Goal: Submit feedback/report problem

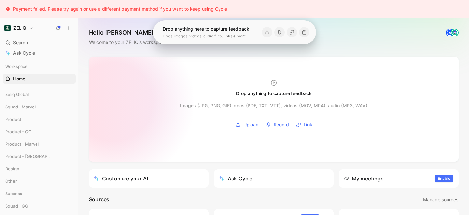
click at [114, 102] on div at bounding box center [274, 109] width 370 height 105
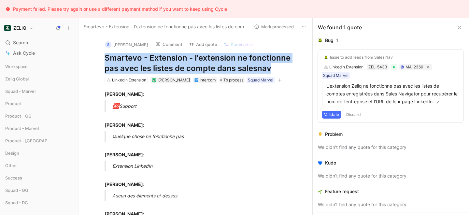
drag, startPoint x: 105, startPoint y: 60, endPoint x: 272, endPoint y: 70, distance: 167.2
click at [272, 70] on h1 "Smartevo - Extension - l'extension ne fonctionne pas avec les listes de compte …" at bounding box center [203, 63] width 196 height 21
copy h1 "Smartevo - Extension - l'extension ne fonctionne pas avec les listes de compte …"
click at [194, 43] on button "Add quote" at bounding box center [203, 44] width 34 height 9
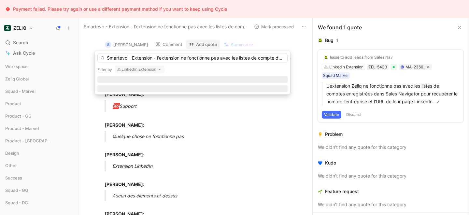
scroll to position [0, 32]
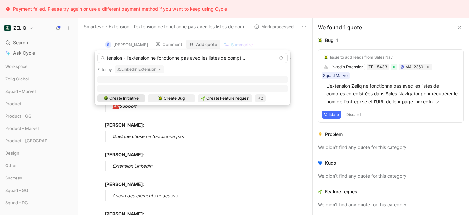
type input "Smartevo - Extension - l'extension ne fonctionne pas avec les listes de compte …"
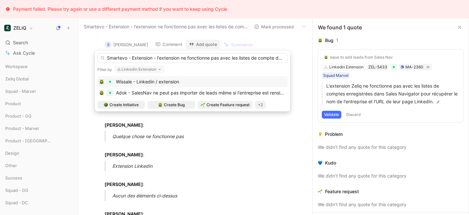
click at [182, 99] on div "Wissale - Linkedin / extension Adok - SalesNav ne peut pas importer de leads mê…" at bounding box center [192, 93] width 190 height 35
click at [182, 105] on span "Create Bug" at bounding box center [174, 105] width 21 height 7
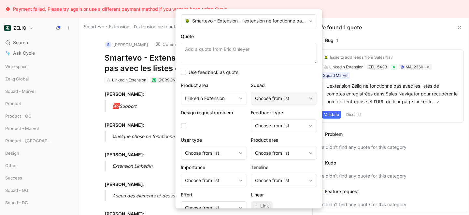
click at [264, 104] on div "Choose from list" at bounding box center [284, 98] width 66 height 13
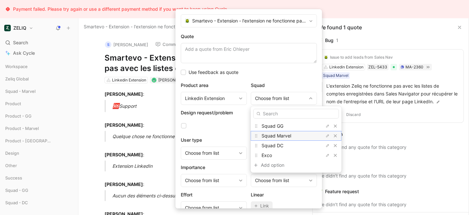
click at [272, 134] on span "Squad Marvel" at bounding box center [277, 136] width 30 height 6
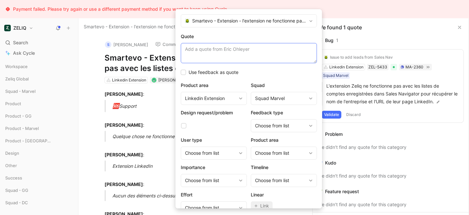
click at [213, 51] on textarea "Quote" at bounding box center [249, 53] width 136 height 20
paste textarea "je souhaite à partir d'une liste de comptes enregistrée dans Sales Navigator le…"
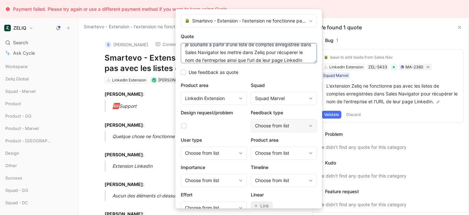
scroll to position [27, 0]
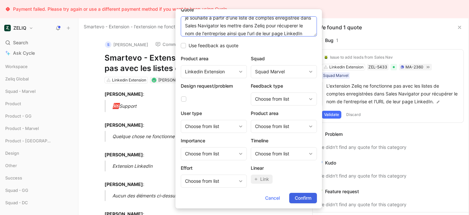
type textarea "je souhaite à partir d'une liste de comptes enregistrée dans Sales Navigator le…"
click at [303, 202] on span "Confirm" at bounding box center [303, 198] width 17 height 8
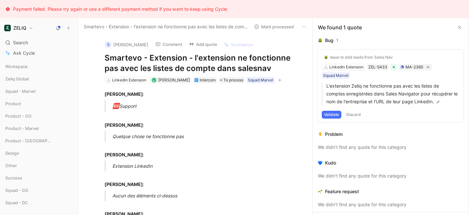
click at [124, 60] on h1 "Smartevo - Extension - l'extension ne fonctionne pas avec les listes de compte …" at bounding box center [203, 63] width 196 height 21
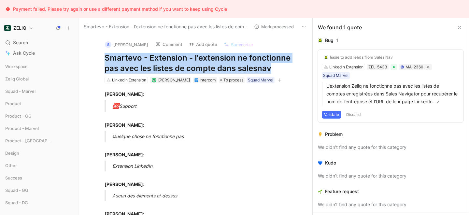
click at [124, 60] on h1 "Smartevo - Extension - l'extension ne fonctionne pas avec les listes de compte …" at bounding box center [203, 63] width 196 height 21
copy h1 "Smartevo - Extension - l'extension ne fonctionne pas avec les listes de compte …"
click at [21, 42] on span "Search" at bounding box center [20, 43] width 15 height 8
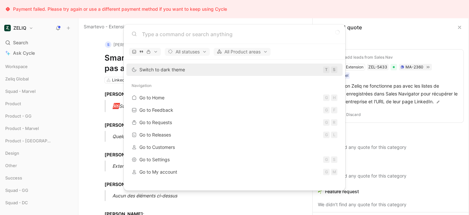
click at [173, 34] on input at bounding box center [240, 34] width 196 height 8
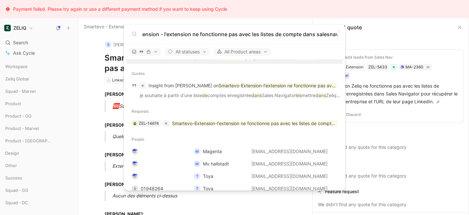
scroll to position [34, 0]
type input "Smartevo - Extension - l'extension ne fonctionne pas avec les listes de compte …"
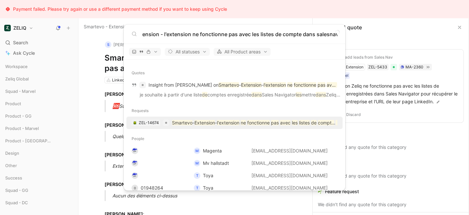
scroll to position [0, 0]
click at [229, 124] on mark "l'extension" at bounding box center [228, 123] width 22 height 6
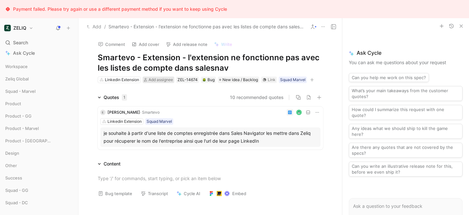
click at [153, 81] on span "Add assignee" at bounding box center [161, 79] width 24 height 5
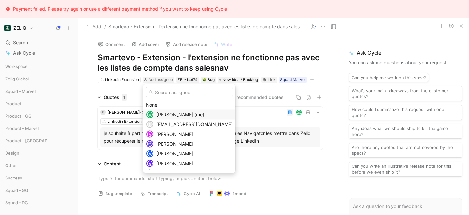
click at [168, 113] on span "Lucas Damoiseau (me)" at bounding box center [180, 115] width 48 height 6
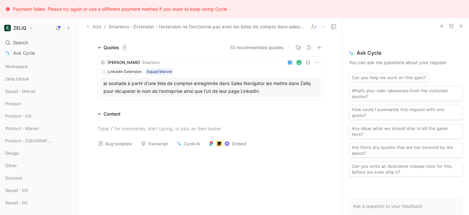
scroll to position [59, 0]
click at [112, 146] on button "Bug template" at bounding box center [115, 143] width 40 height 9
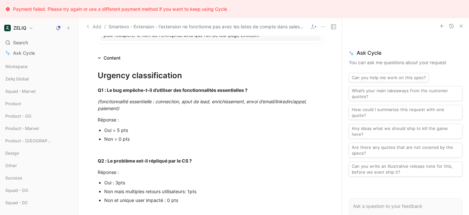
scroll to position [116, 0]
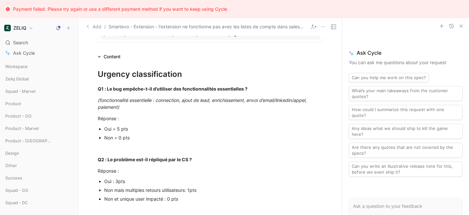
click at [110, 130] on div "Oui = 5 pts" at bounding box center [213, 128] width 219 height 7
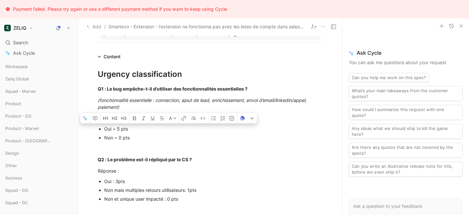
click at [119, 129] on div "Oui = 5 pts" at bounding box center [213, 128] width 219 height 7
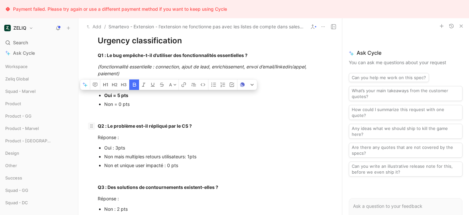
scroll to position [151, 0]
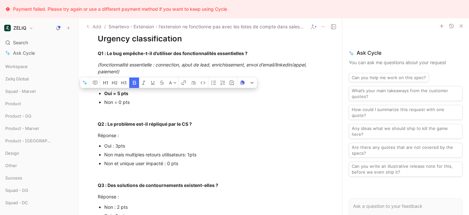
click at [117, 146] on div "Oui : 3pts" at bounding box center [213, 145] width 219 height 7
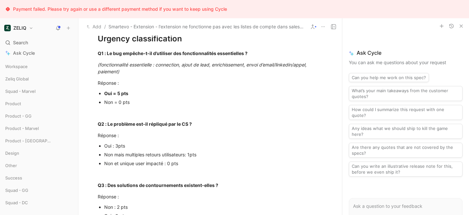
click at [117, 146] on div "Oui : 3pts" at bounding box center [213, 145] width 219 height 7
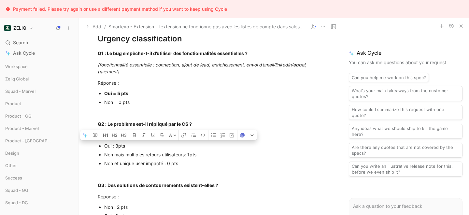
click at [117, 146] on div "Oui : 3pts" at bounding box center [213, 145] width 219 height 7
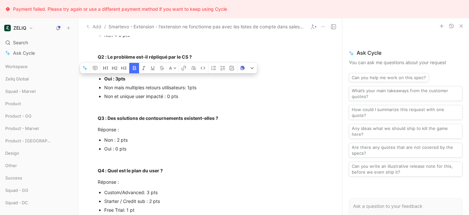
scroll to position [219, 0]
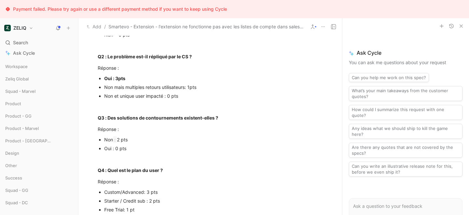
click at [115, 140] on div "Non : 2 pts" at bounding box center [213, 139] width 219 height 7
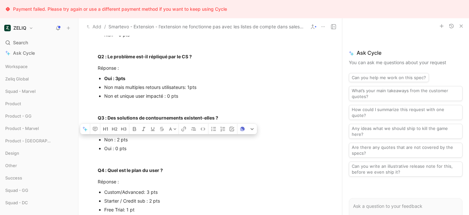
click at [115, 140] on div "Non : 2 pts" at bounding box center [213, 139] width 219 height 7
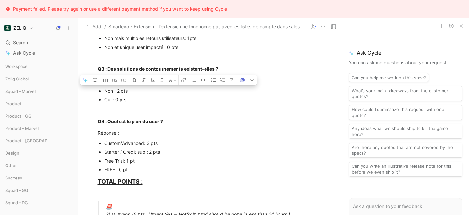
scroll to position [269, 0]
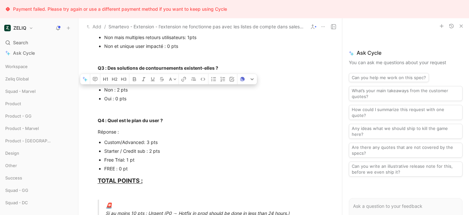
click at [114, 168] on div "FREE : 0 pt" at bounding box center [213, 168] width 219 height 7
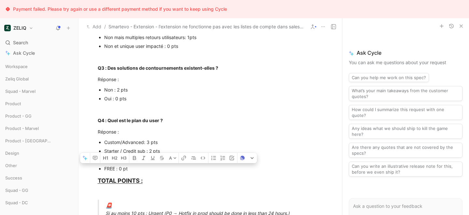
click at [114, 168] on div "FREE : 0 pt" at bounding box center [213, 168] width 219 height 7
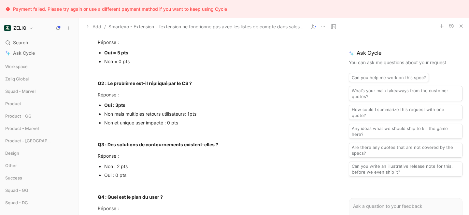
scroll to position [198, 0]
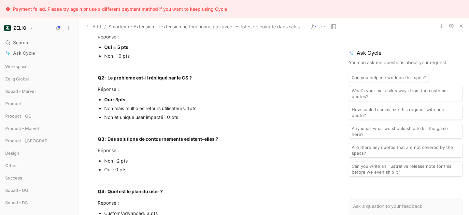
click at [124, 161] on div "Non : 2 pts" at bounding box center [213, 160] width 219 height 7
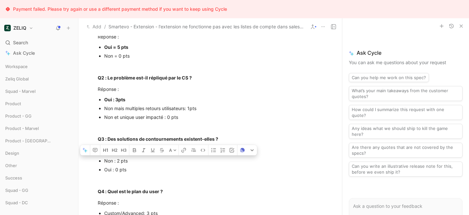
click at [124, 161] on div "Non : 2 pts" at bounding box center [213, 160] width 219 height 7
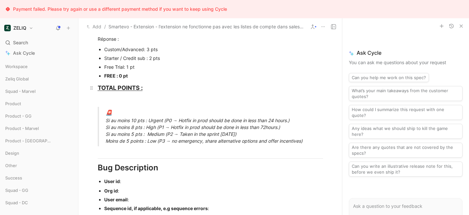
scroll to position [363, 0]
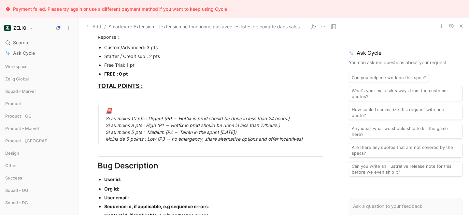
click at [127, 117] on div "🚨 Si au moins 10 pts : Urgent (P0 → Hotfix in prod should be done in less than …" at bounding box center [219, 125] width 226 height 36
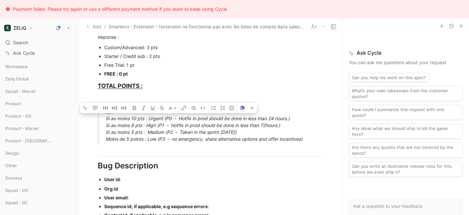
click at [127, 117] on div "🚨 Si au moins 10 pts : Urgent (P0 → Hotfix in prod should be done in less than …" at bounding box center [219, 125] width 226 height 36
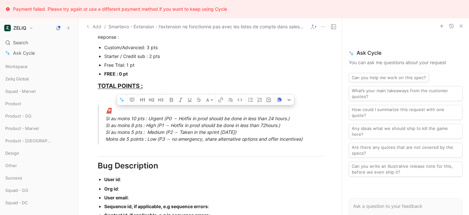
click at [130, 119] on div "🚨 Si au moins 10 pts : Urgent (P0 → Hotfix in prod should be done in less than …" at bounding box center [219, 125] width 226 height 36
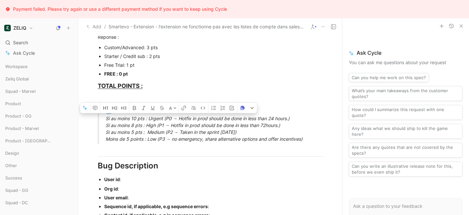
click at [130, 119] on div "🚨 Si au moins 10 pts : Urgent (P0 → Hotfix in prod should be done in less than …" at bounding box center [219, 125] width 226 height 36
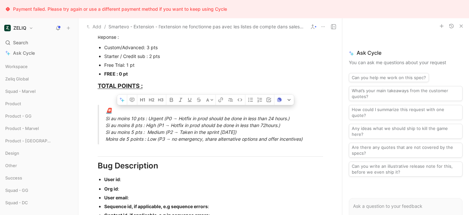
click at [299, 122] on div "🚨 Si au moins 10 pts : Urgent (P0 → Hotfix in prod should be done in less than …" at bounding box center [219, 125] width 226 height 36
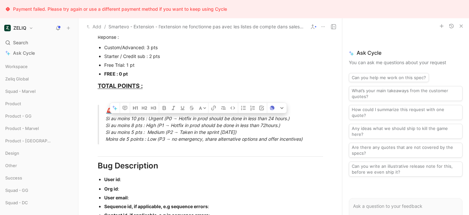
drag, startPoint x: 292, startPoint y: 118, endPoint x: 99, endPoint y: 119, distance: 192.6
click at [99, 119] on blockquote "🚨 Si au moins 10 pts : Urgent (P0 → Hotfix in prod should be done in less than …" at bounding box center [210, 125] width 250 height 40
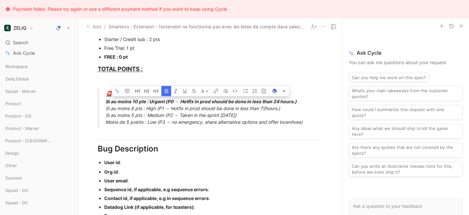
scroll to position [383, 0]
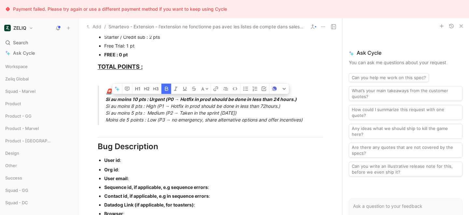
click at [133, 162] on div "User id :" at bounding box center [213, 160] width 219 height 7
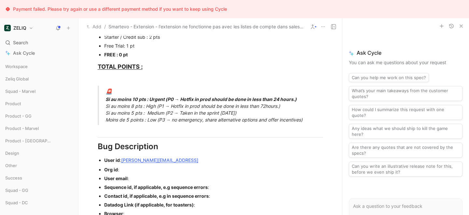
click at [134, 168] on div "Org id :" at bounding box center [213, 169] width 219 height 7
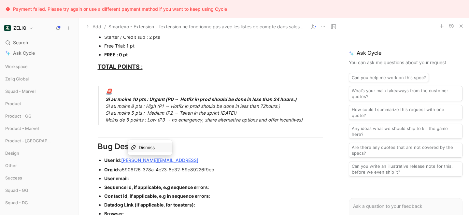
drag, startPoint x: 179, startPoint y: 163, endPoint x: 123, endPoint y: 161, distance: 56.4
click at [123, 161] on div "User id : eric.ohleyer@smartevo.ai" at bounding box center [213, 160] width 219 height 7
click at [142, 170] on span "a5908f26-378a-4e23-8c32-59c89226f9eb" at bounding box center [166, 170] width 95 height 6
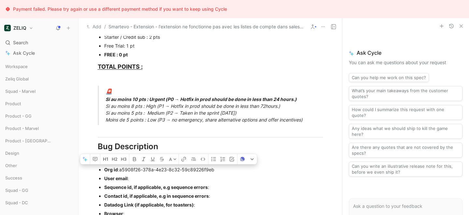
click at [142, 170] on span "a5908f26-378a-4e23-8c32-59c89226f9eb" at bounding box center [166, 170] width 95 height 6
click at [121, 170] on span "a5908f26-378a-4e23-8c32-59c89226f9eb" at bounding box center [166, 170] width 95 height 6
drag, startPoint x: 121, startPoint y: 170, endPoint x: 249, endPoint y: 171, distance: 128.4
click at [249, 171] on div "Org id : a5908f26-378a-4e23-8c32-59c89226f9eb" at bounding box center [213, 169] width 219 height 7
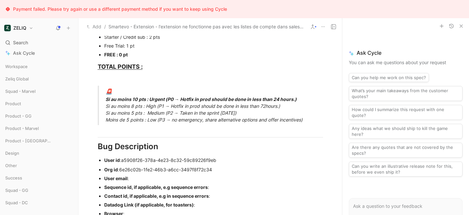
click at [151, 176] on div "User email :" at bounding box center [213, 178] width 219 height 7
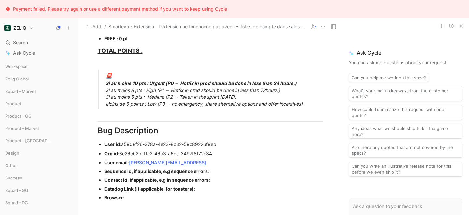
scroll to position [401, 0]
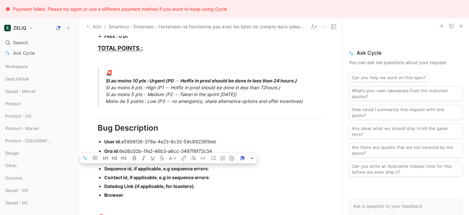
drag, startPoint x: 203, startPoint y: 190, endPoint x: 102, endPoint y: 170, distance: 103.2
click at [102, 170] on ul "Org id : 6e26c02b-1fe2-46b3-a6cc-3497f8f72c34 User email : eric.ohleyer@smartev…" at bounding box center [210, 173] width 250 height 53
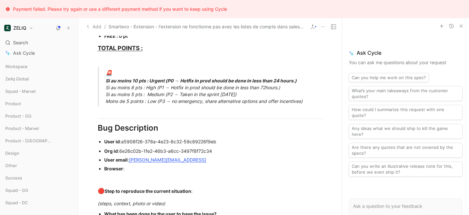
click at [130, 169] on div "Browser :" at bounding box center [213, 168] width 219 height 7
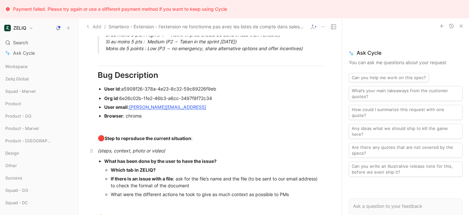
click at [172, 152] on div "(steps, context, photo or video)" at bounding box center [211, 150] width 226 height 7
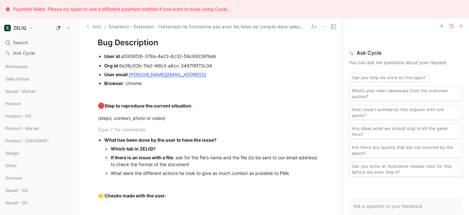
scroll to position [487, 0]
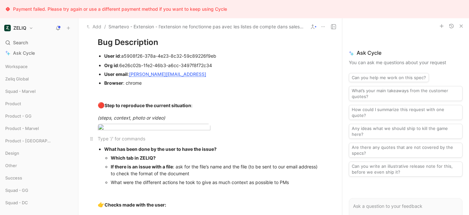
click at [118, 142] on div at bounding box center [211, 138] width 226 height 7
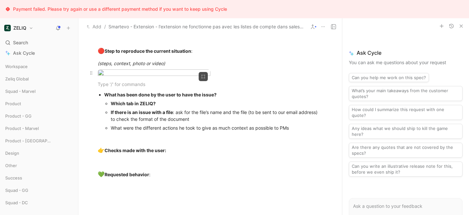
scroll to position [543, 0]
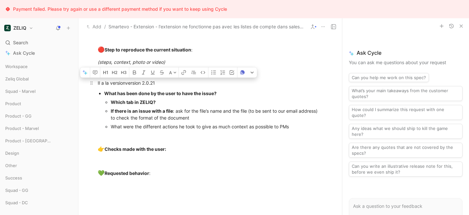
drag, startPoint x: 125, startPoint y: 141, endPoint x: 109, endPoint y: 141, distance: 16.3
click at [109, 86] on div "Il a la version version 2.0.21" at bounding box center [211, 83] width 226 height 7
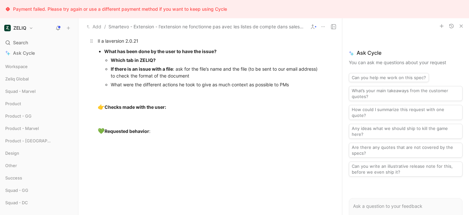
scroll to position [585, 0]
click at [168, 63] on div "Which tab in ZELIQ?" at bounding box center [217, 59] width 213 height 7
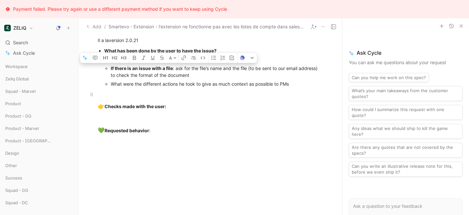
drag, startPoint x: 105, startPoint y: 125, endPoint x: 313, endPoint y: 150, distance: 209.1
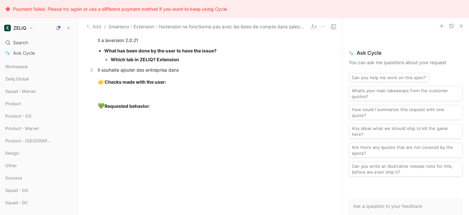
click at [187, 73] on div "Il souhaite ajouter des entreprise dans" at bounding box center [211, 69] width 226 height 7
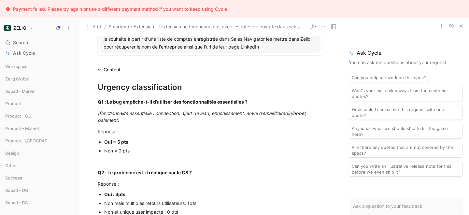
scroll to position [0, 0]
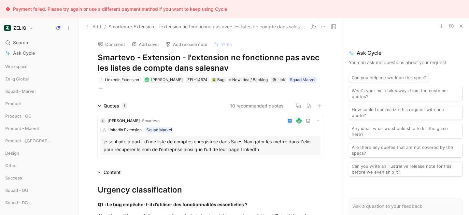
click at [102, 86] on button "button" at bounding box center [101, 88] width 7 height 7
click at [67, 132] on div "Importance" at bounding box center [62, 134] width 77 height 8
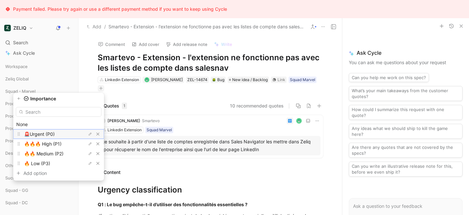
click at [55, 136] on span "🚨Urgent (P0)" at bounding box center [39, 134] width 31 height 6
